Goal: Transaction & Acquisition: Purchase product/service

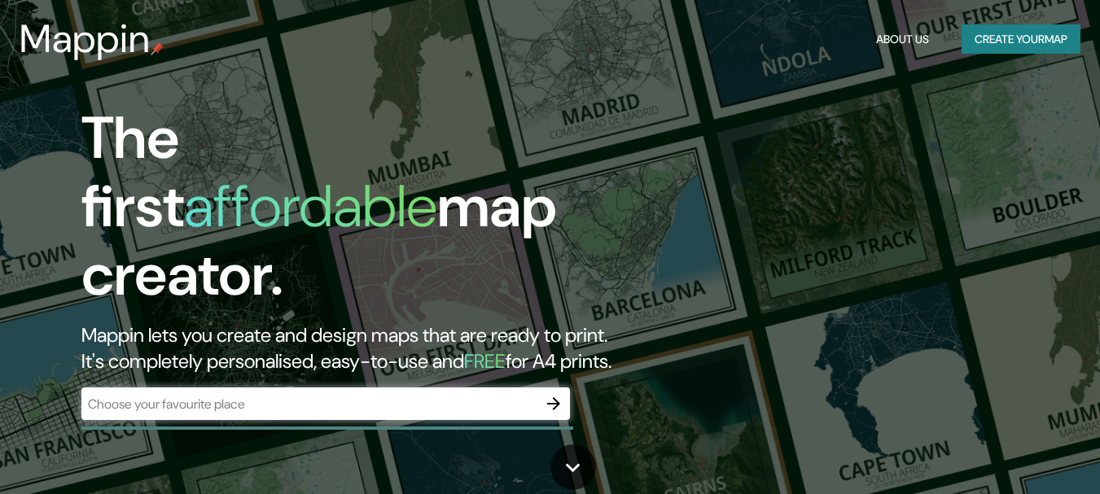
click at [435, 405] on div "​" at bounding box center [325, 405] width 488 height 36
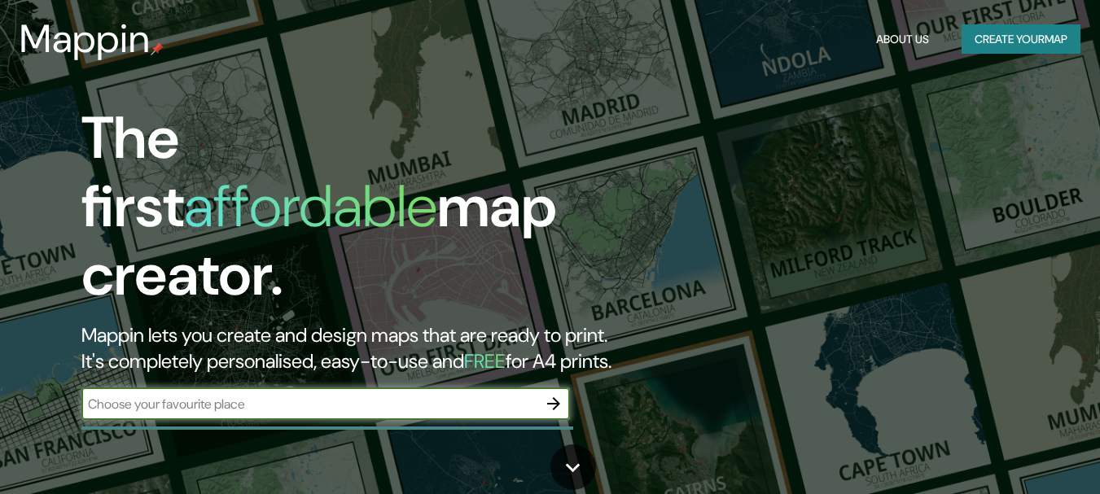
click at [440, 395] on input "text" at bounding box center [309, 404] width 456 height 19
click at [545, 394] on icon "button" at bounding box center [554, 404] width 20 height 20
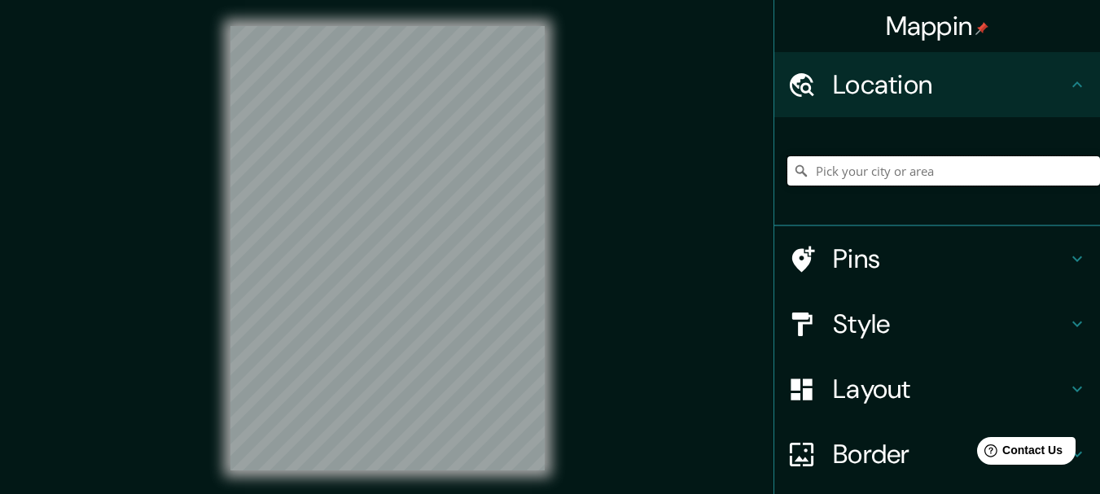
click at [837, 168] on input "Pick your city or area" at bounding box center [943, 170] width 313 height 29
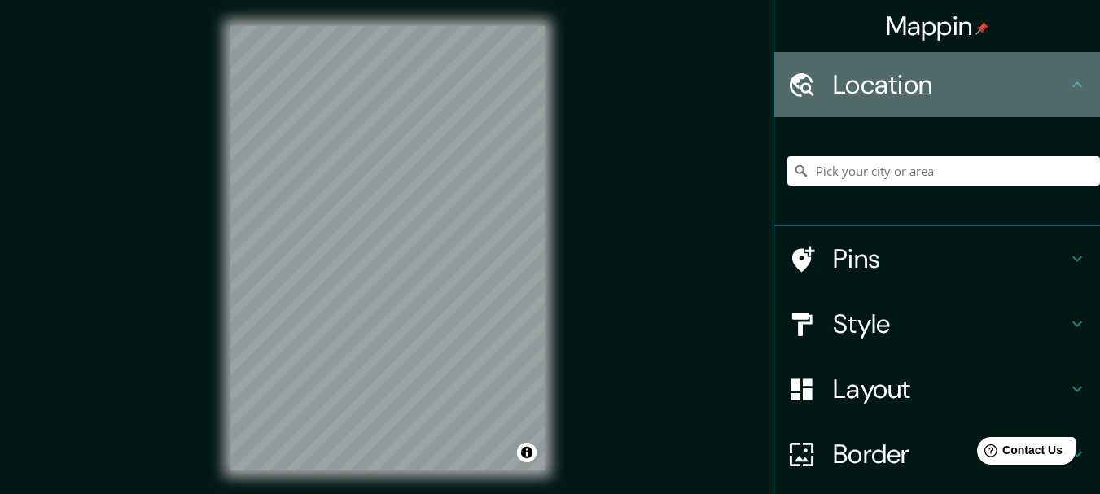
click at [868, 81] on h4 "Location" at bounding box center [950, 84] width 234 height 33
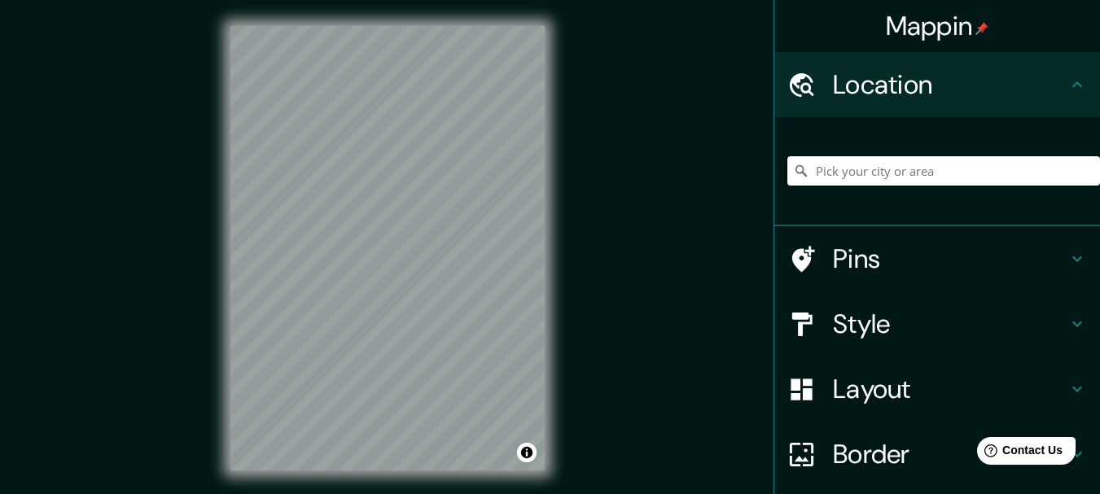
click at [813, 168] on input "Pick your city or area" at bounding box center [943, 170] width 313 height 29
drag, startPoint x: 882, startPoint y: 174, endPoint x: 862, endPoint y: 164, distance: 21.8
click at [862, 164] on input "mEDELLÍN}" at bounding box center [943, 170] width 313 height 29
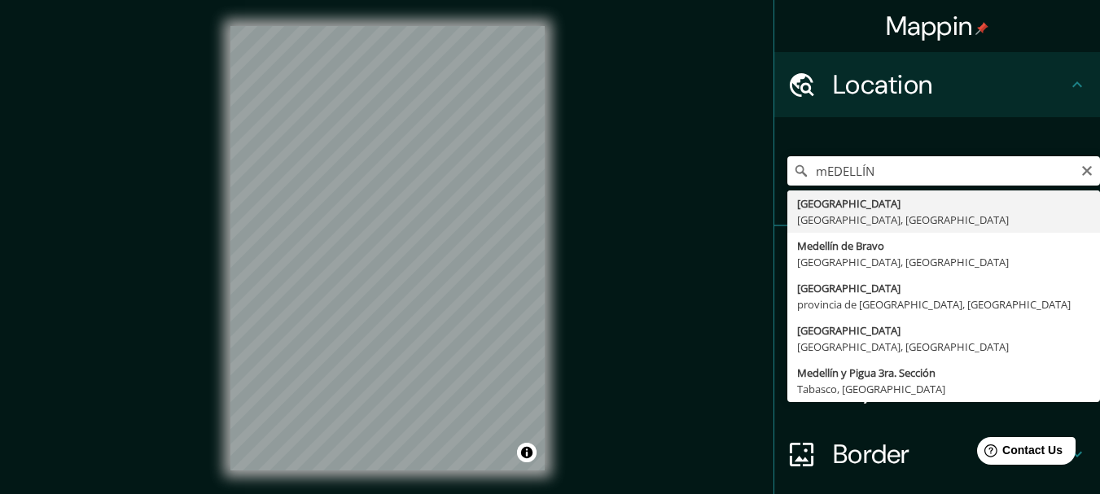
type input "[GEOGRAPHIC_DATA], [GEOGRAPHIC_DATA], [GEOGRAPHIC_DATA]"
